Goal: Navigation & Orientation: Find specific page/section

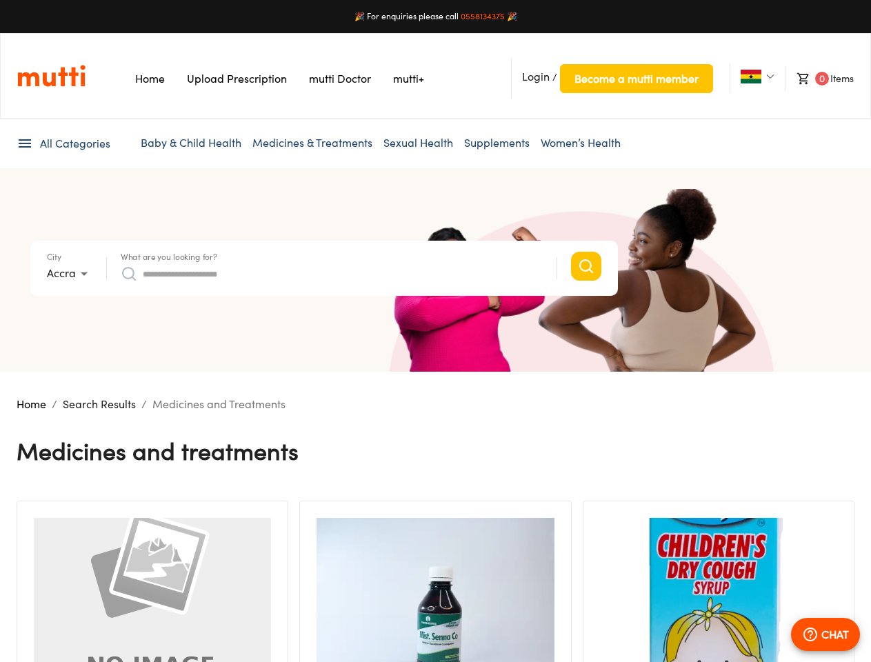
click at [435, 331] on section "City Accra * What are you looking for? Search suggestions No suggestions found …" at bounding box center [435, 269] width 871 height 203
click at [536, 77] on span "Login" at bounding box center [536, 77] width 28 height 14
click at [636, 79] on span "Become a mutti member" at bounding box center [636, 78] width 124 height 19
click at [750, 77] on img at bounding box center [751, 77] width 21 height 14
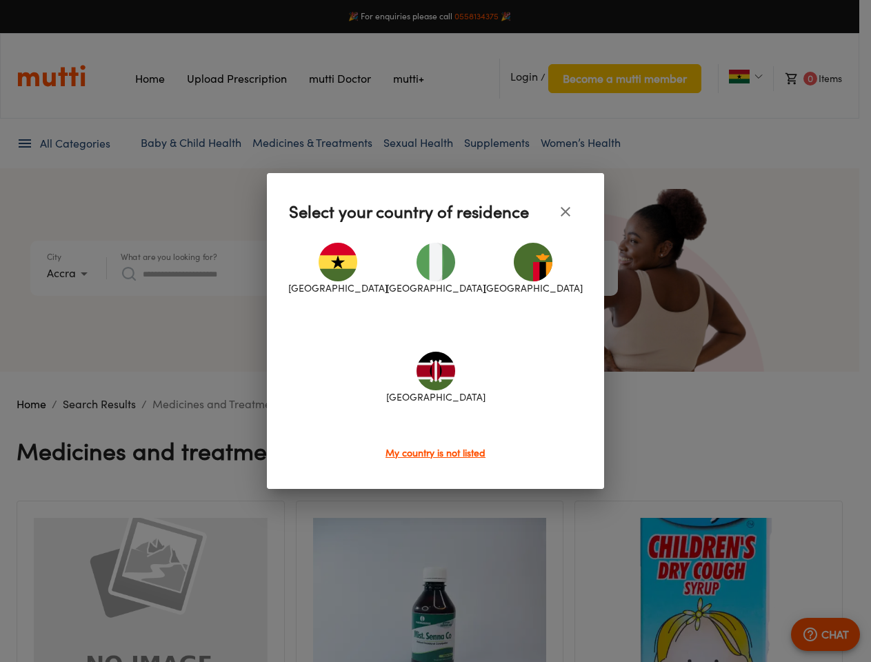
click at [63, 143] on div at bounding box center [435, 331] width 871 height 662
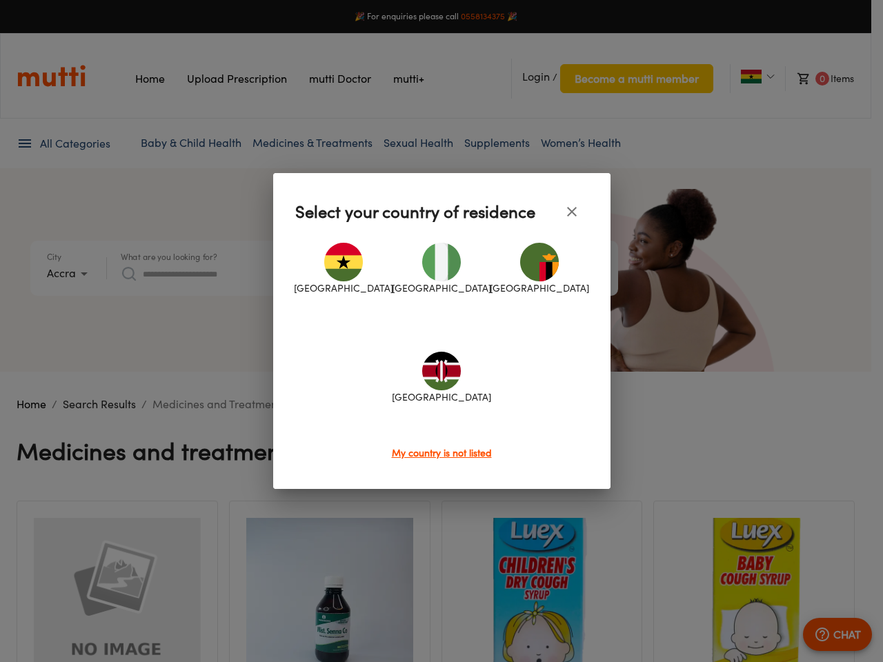
click at [70, 274] on div at bounding box center [441, 331] width 883 height 662
click at [169, 257] on div at bounding box center [441, 331] width 883 height 662
click at [332, 274] on img at bounding box center [343, 262] width 39 height 39
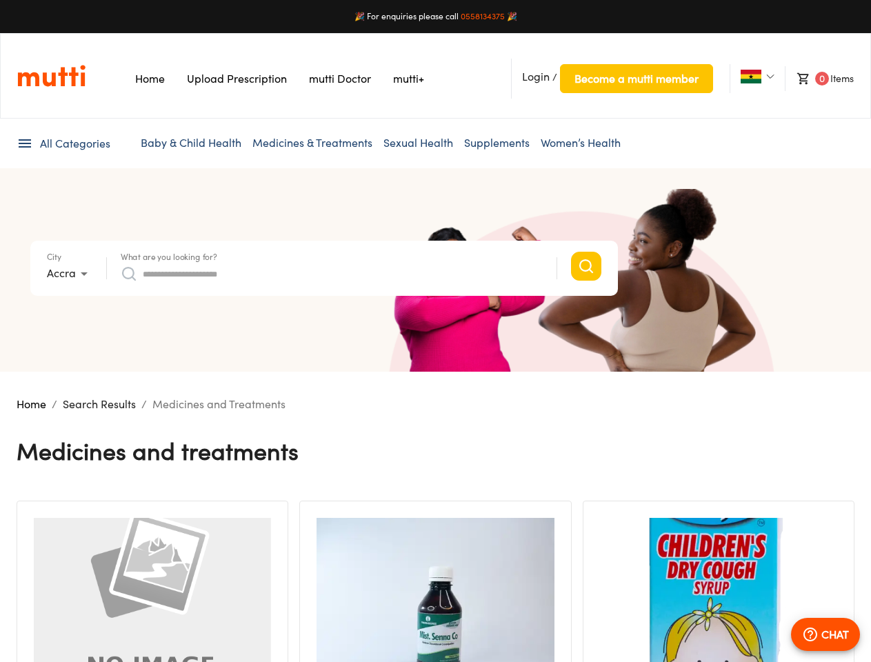
click at [826, 634] on p "CHAT" at bounding box center [835, 634] width 28 height 17
